Goal: Information Seeking & Learning: Learn about a topic

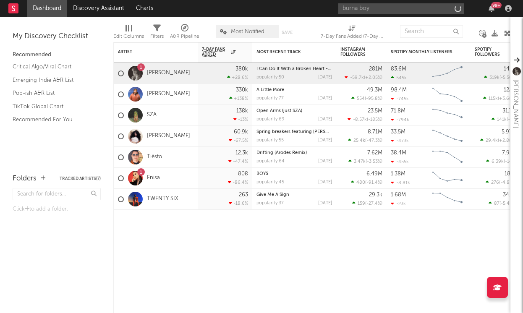
click at [402, 11] on input "burna boy" at bounding box center [401, 8] width 126 height 10
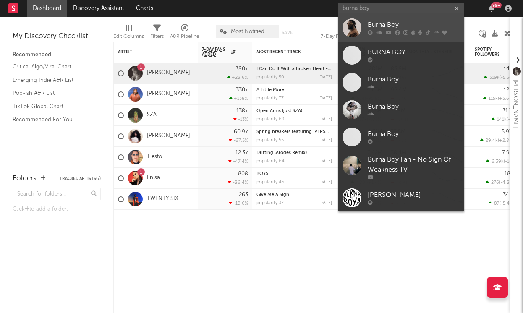
type input "burna boy"
click at [380, 24] on div "Burna Boy" at bounding box center [413, 25] width 92 height 10
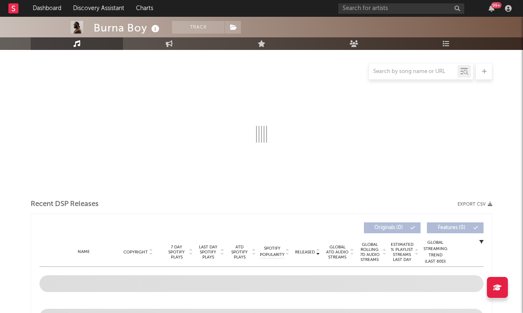
select select "6m"
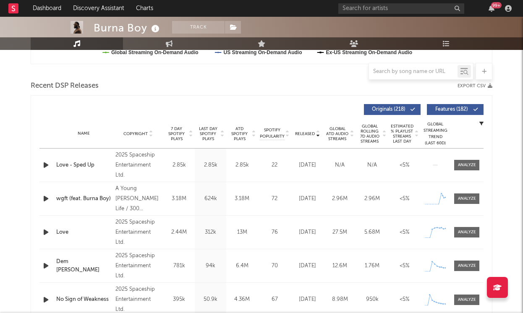
scroll to position [322, 0]
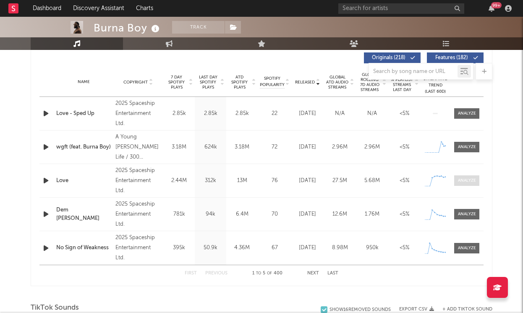
click at [460, 177] on span at bounding box center [466, 180] width 25 height 10
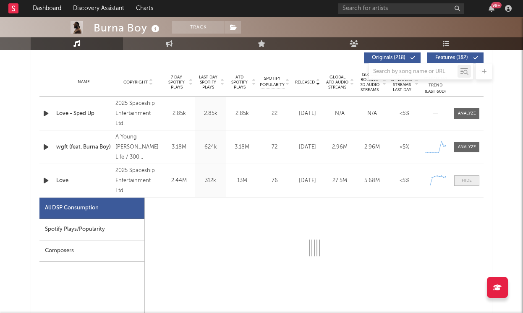
select select "1w"
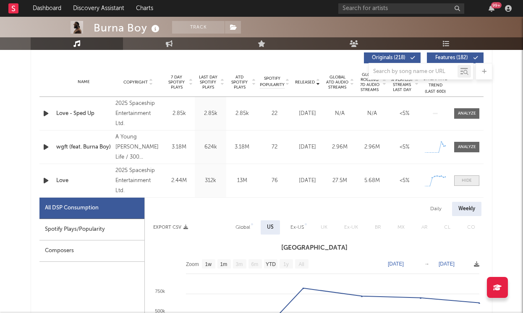
click at [461, 178] on div at bounding box center [466, 180] width 10 height 6
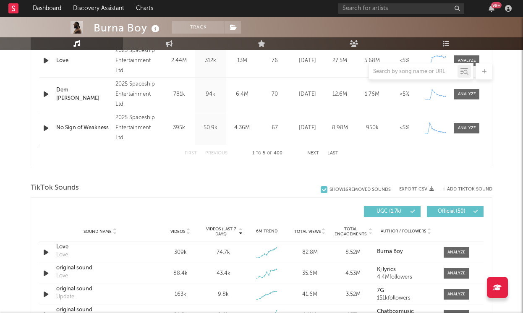
scroll to position [457, 0]
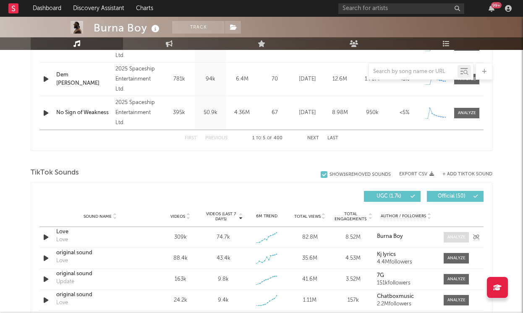
click at [458, 240] on span at bounding box center [455, 237] width 25 height 10
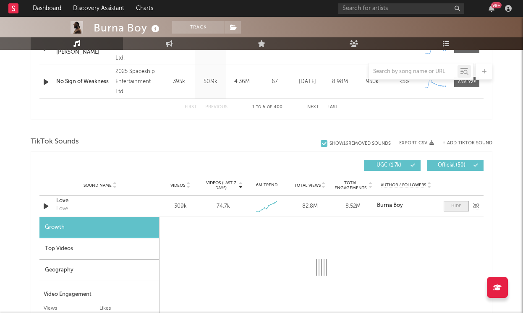
select select "1w"
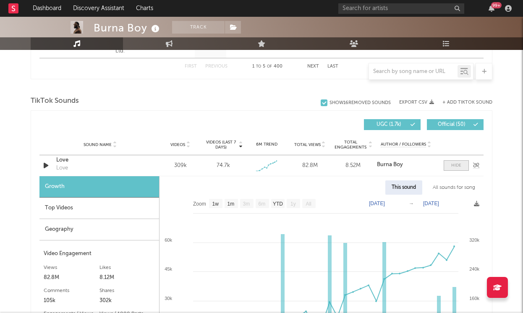
scroll to position [533, 0]
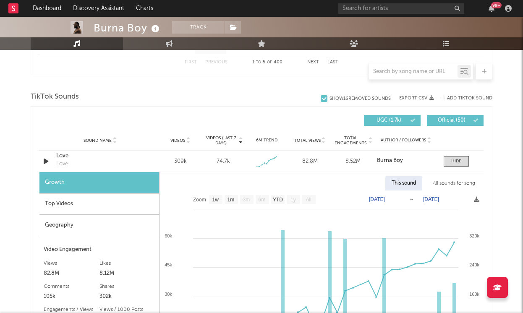
click at [117, 203] on div "Top Videos" at bounding box center [99, 203] width 120 height 21
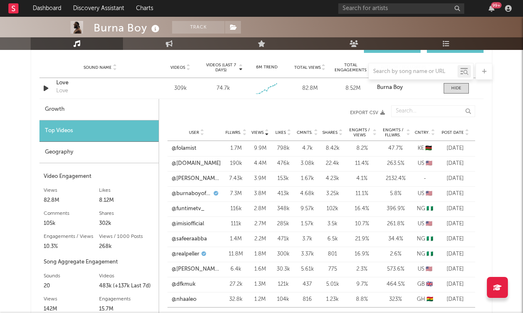
scroll to position [609, 0]
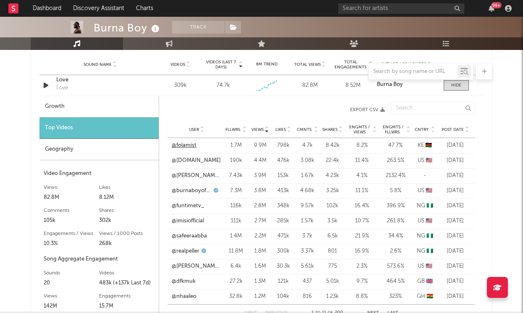
click at [186, 146] on link "@folamist" at bounding box center [184, 145] width 25 height 8
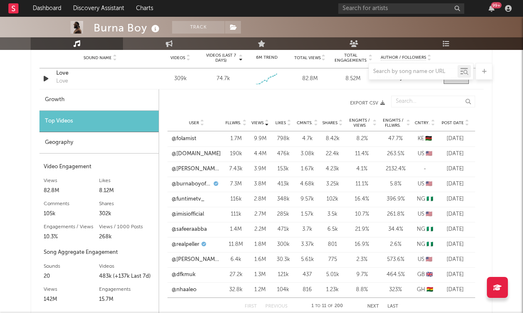
scroll to position [606, 0]
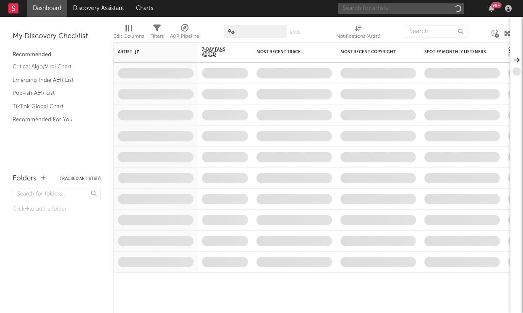
click at [408, 7] on input "text" at bounding box center [401, 8] width 126 height 10
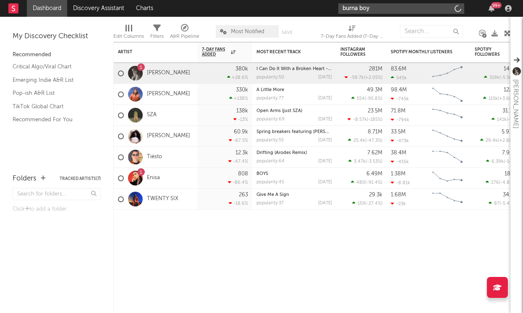
click at [356, 8] on input "burna boy" at bounding box center [401, 8] width 126 height 10
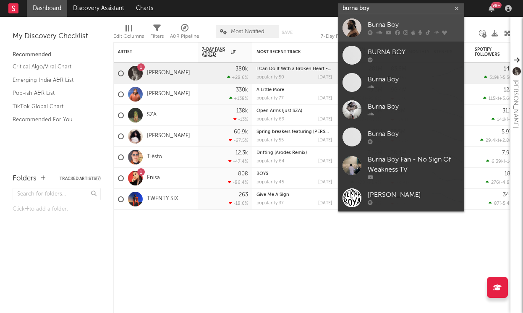
type input "burna boy"
click at [384, 27] on div "Burna Boy" at bounding box center [413, 25] width 92 height 10
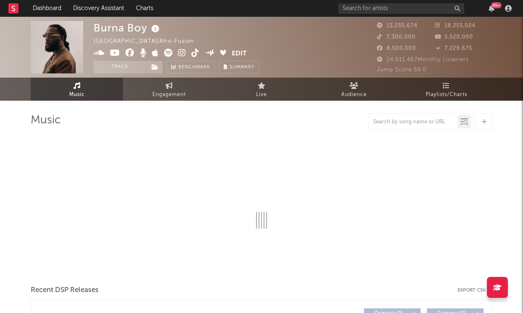
select select "6m"
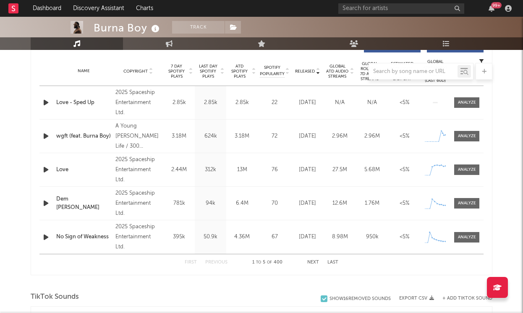
scroll to position [335, 0]
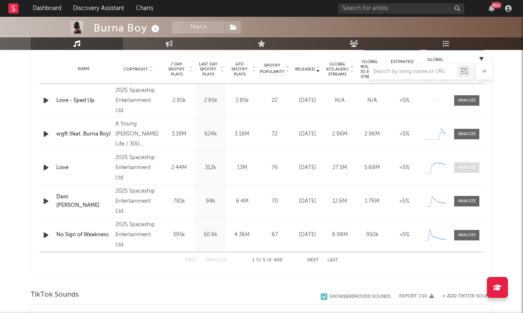
click at [459, 164] on div at bounding box center [467, 167] width 18 height 6
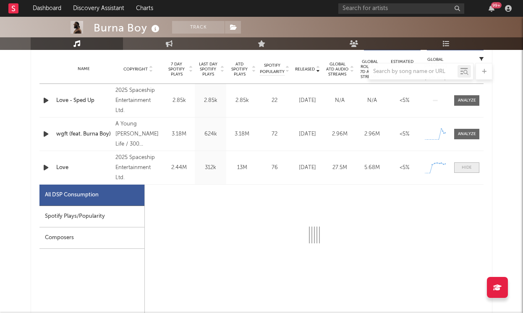
select select "1w"
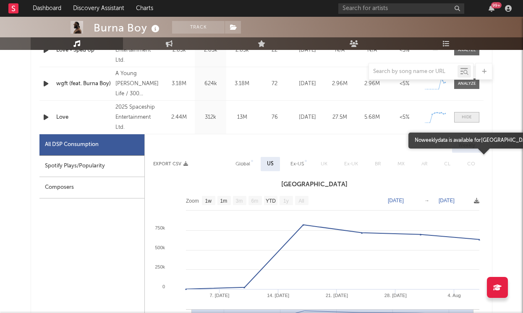
scroll to position [387, 0]
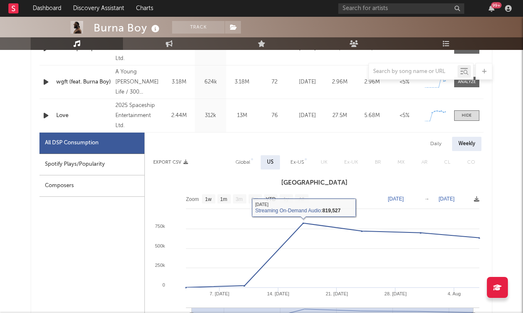
click at [296, 162] on div "Ex-US" at bounding box center [296, 162] width 13 height 10
select select "1w"
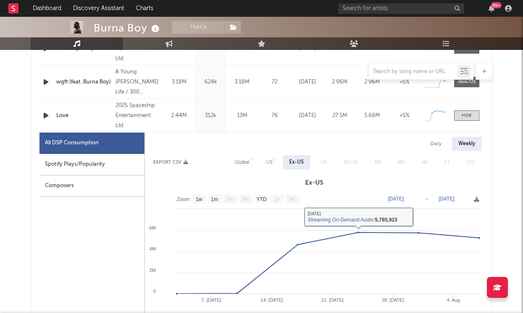
click at [268, 162] on div "US" at bounding box center [269, 162] width 6 height 10
select select "1w"
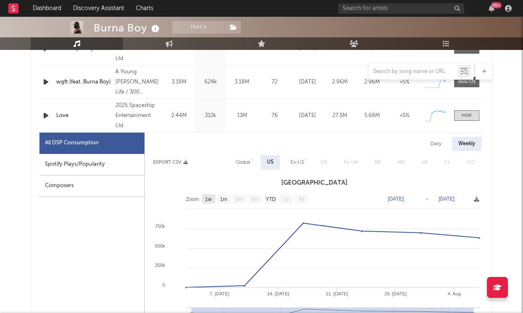
click at [212, 199] on g "1w" at bounding box center [208, 198] width 13 height 9
select select "All"
click at [207, 198] on text "1w" at bounding box center [208, 199] width 7 height 6
select select "1w"
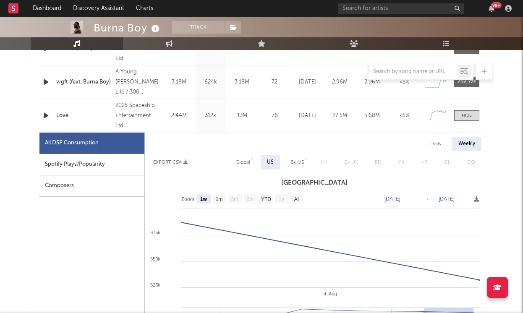
click at [448, 143] on div "Daily Weekly" at bounding box center [314, 144] width 338 height 14
click at [434, 143] on div "Daily" at bounding box center [436, 144] width 24 height 14
select select "1w"
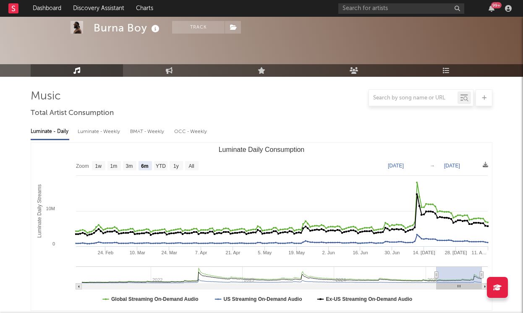
scroll to position [0, 0]
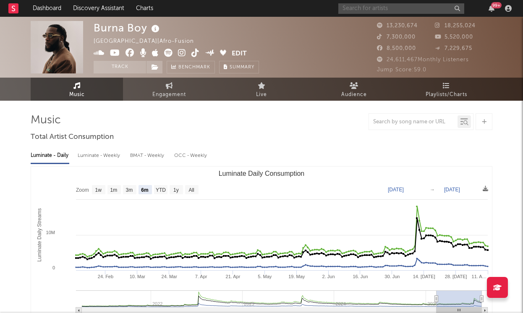
click at [372, 8] on input "text" at bounding box center [401, 8] width 126 height 10
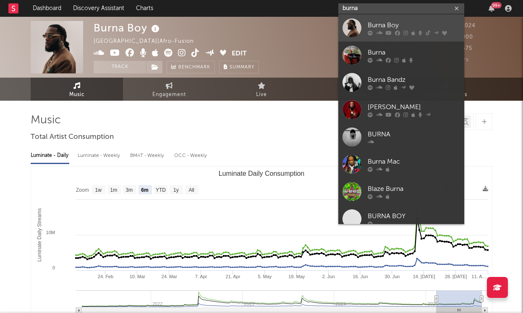
type input "burna"
click at [391, 21] on div "Burna Boy" at bounding box center [413, 25] width 92 height 10
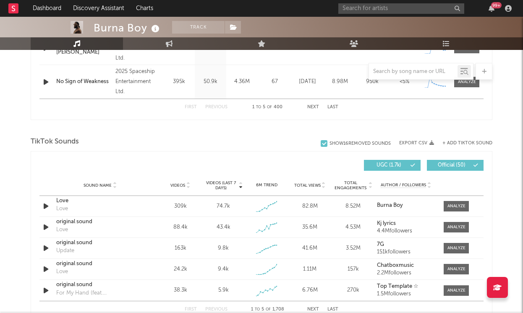
scroll to position [993, 0]
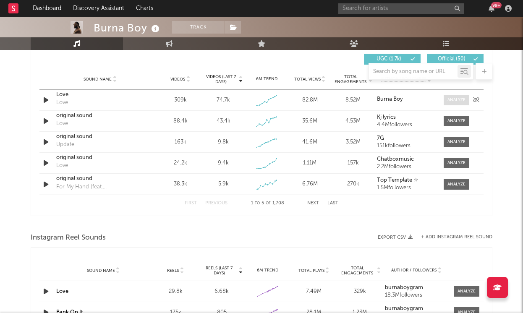
click at [454, 100] on div at bounding box center [456, 100] width 18 height 6
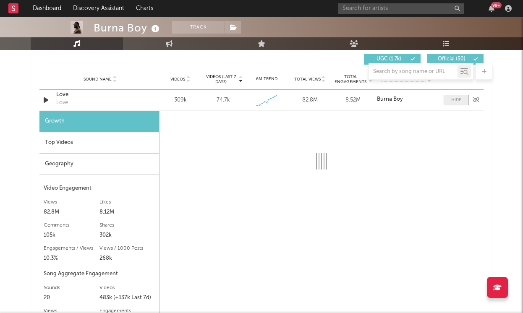
select select "1w"
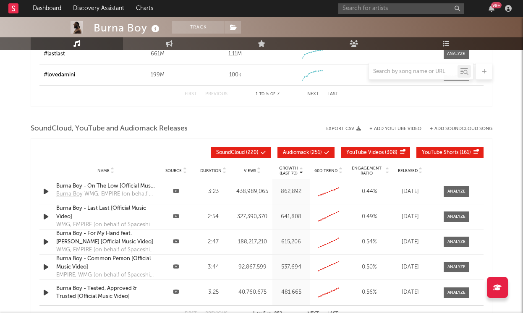
scroll to position [1781, 0]
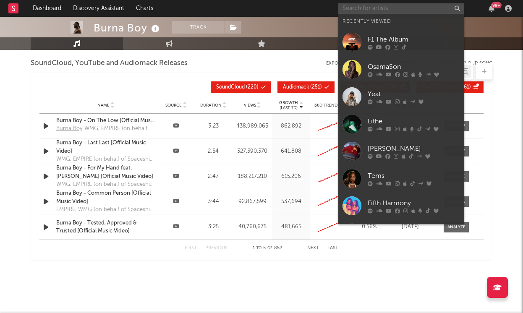
click at [354, 8] on input "text" at bounding box center [401, 8] width 126 height 10
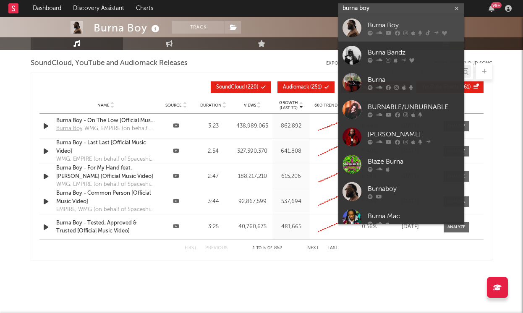
type input "burna boy"
click at [411, 24] on div "Burna Boy" at bounding box center [413, 25] width 92 height 10
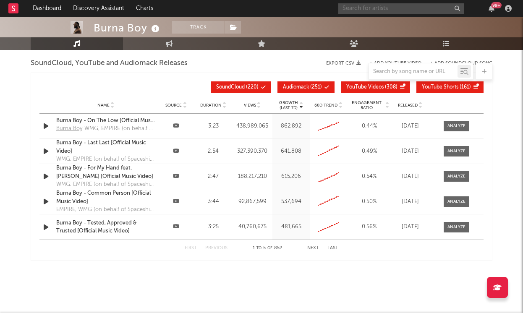
click at [367, 8] on input "text" at bounding box center [401, 8] width 126 height 10
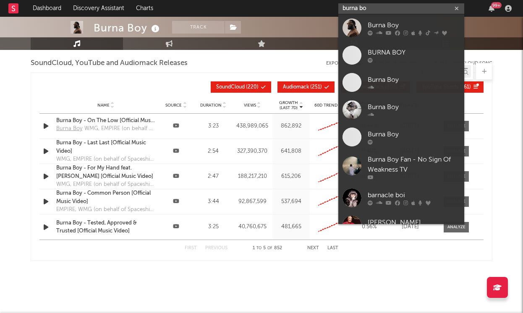
click at [372, 6] on input "burna bo" at bounding box center [401, 8] width 126 height 10
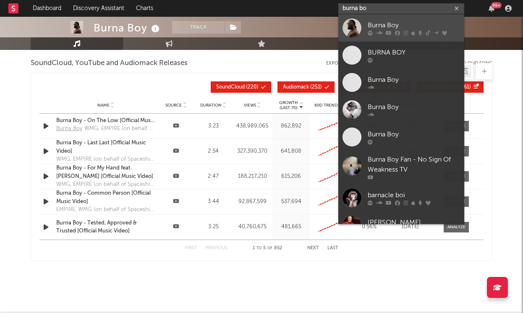
type input "burna bo"
click at [372, 26] on div "Burna Boy" at bounding box center [413, 25] width 92 height 10
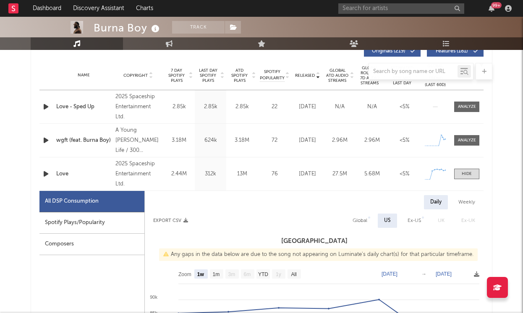
scroll to position [325, 0]
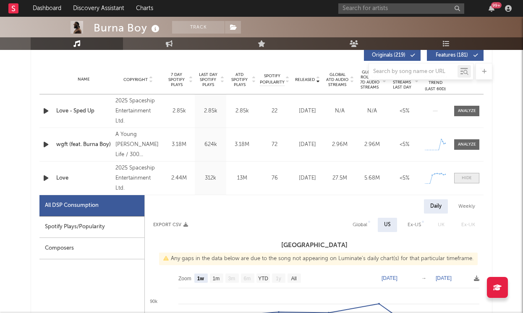
click at [465, 182] on span at bounding box center [466, 178] width 25 height 10
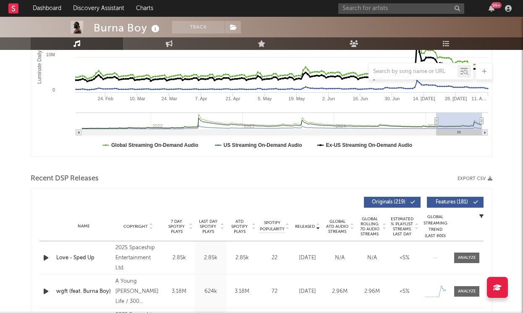
scroll to position [509, 0]
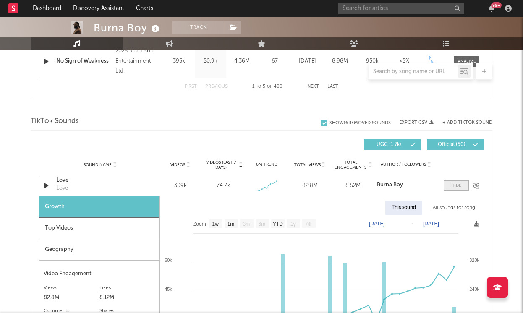
click at [456, 187] on div at bounding box center [456, 185] width 10 height 6
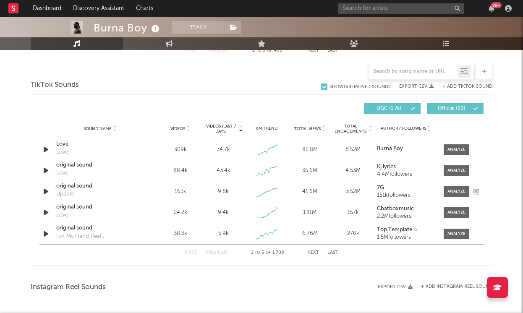
scroll to position [546, 0]
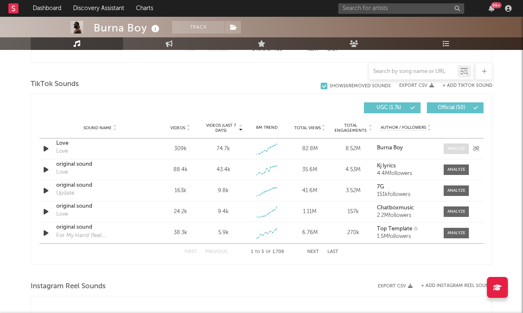
click at [446, 153] on span at bounding box center [455, 148] width 25 height 10
select select "1w"
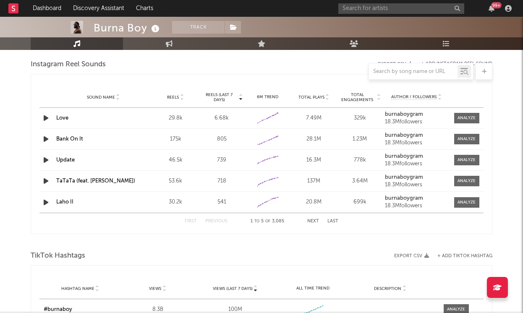
scroll to position [1011, 0]
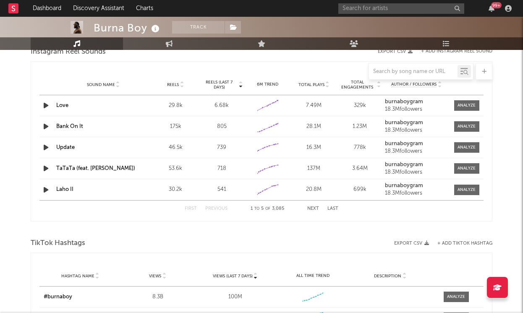
click at [420, 115] on div "Sound Name Love Reels 29.8k Reels (last 7 days) 6.68k 6M Trend Created with Hig…" at bounding box center [261, 105] width 444 height 21
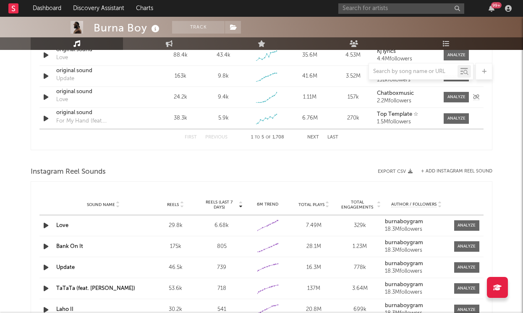
scroll to position [893, 0]
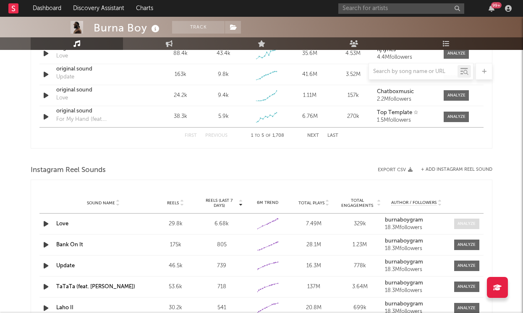
click at [478, 225] on span at bounding box center [466, 223] width 25 height 10
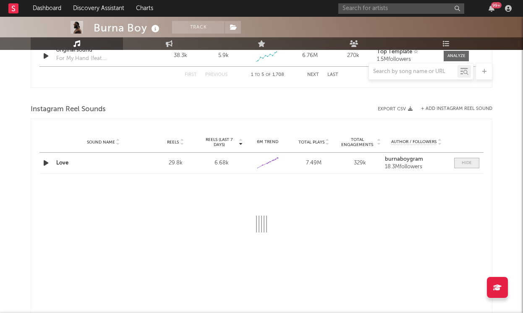
scroll to position [958, 0]
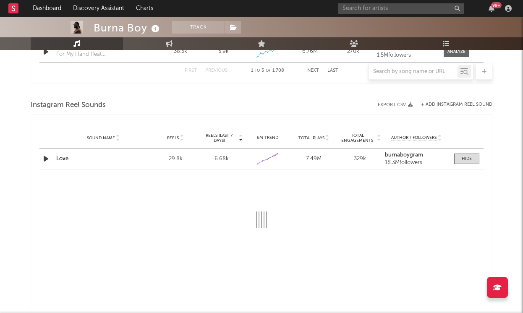
select select "1w"
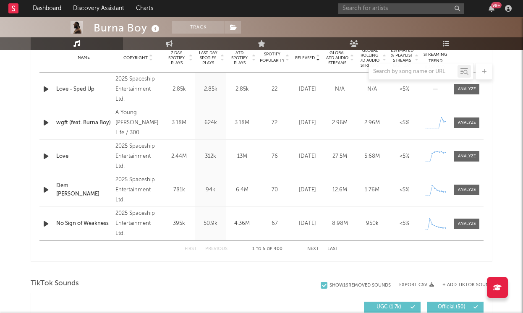
scroll to position [347, 0]
click at [310, 248] on button "Next" at bounding box center [313, 248] width 12 height 5
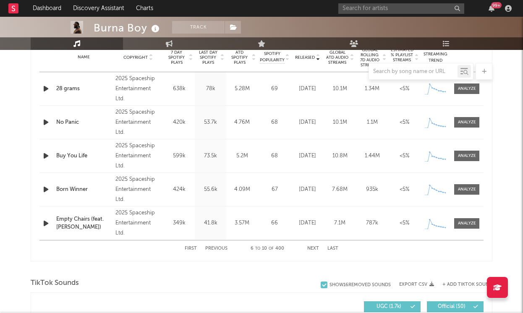
click at [310, 248] on button "Next" at bounding box center [313, 248] width 12 height 5
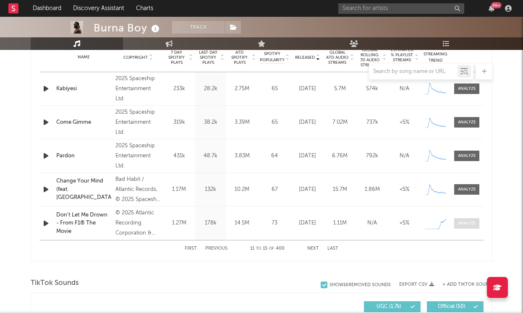
click at [462, 228] on span at bounding box center [466, 223] width 25 height 10
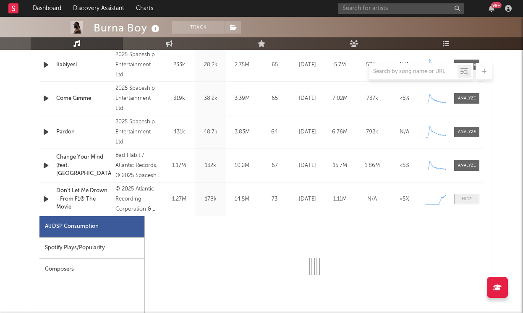
select select "1w"
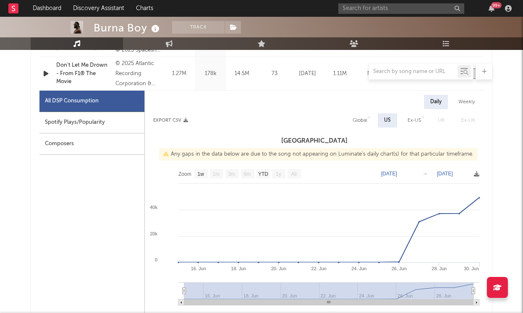
scroll to position [497, 0]
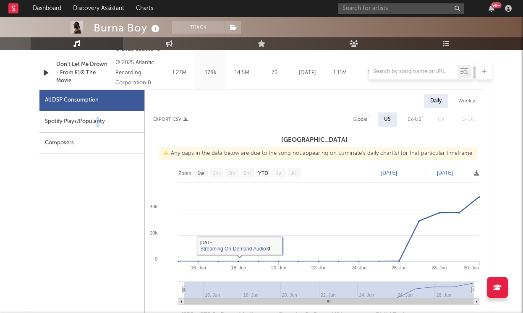
click at [97, 119] on div "Spotify Plays/Popularity" at bounding box center [91, 121] width 105 height 21
select select "1w"
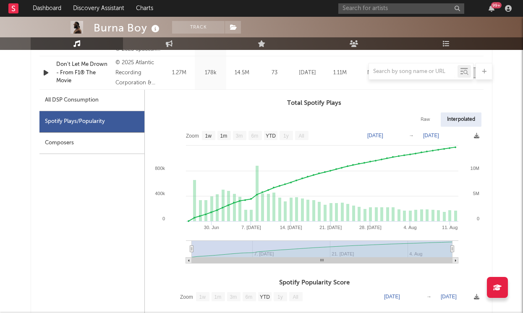
click at [96, 107] on div "All DSP Consumption" at bounding box center [91, 100] width 105 height 21
select select "1w"
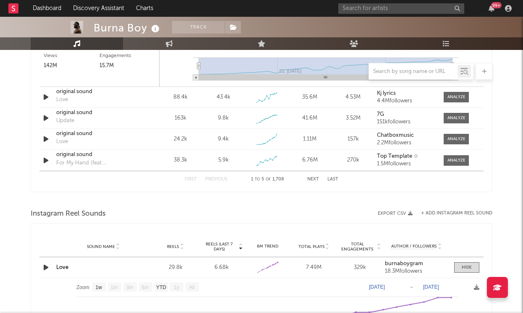
scroll to position [1250, 0]
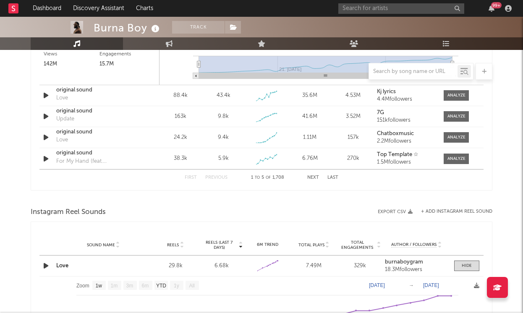
click at [309, 178] on button "Next" at bounding box center [313, 177] width 12 height 5
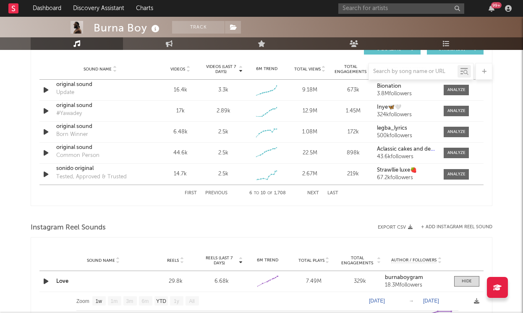
scroll to position [1007, 0]
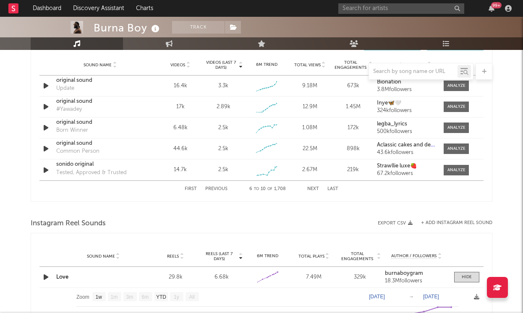
click at [308, 187] on button "Next" at bounding box center [313, 189] width 12 height 5
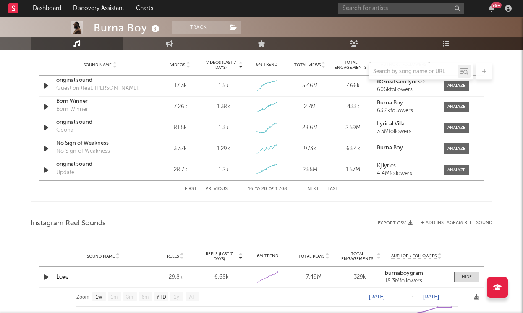
click at [308, 187] on button "Next" at bounding box center [313, 189] width 12 height 5
